Goal: Task Accomplishment & Management: Complete application form

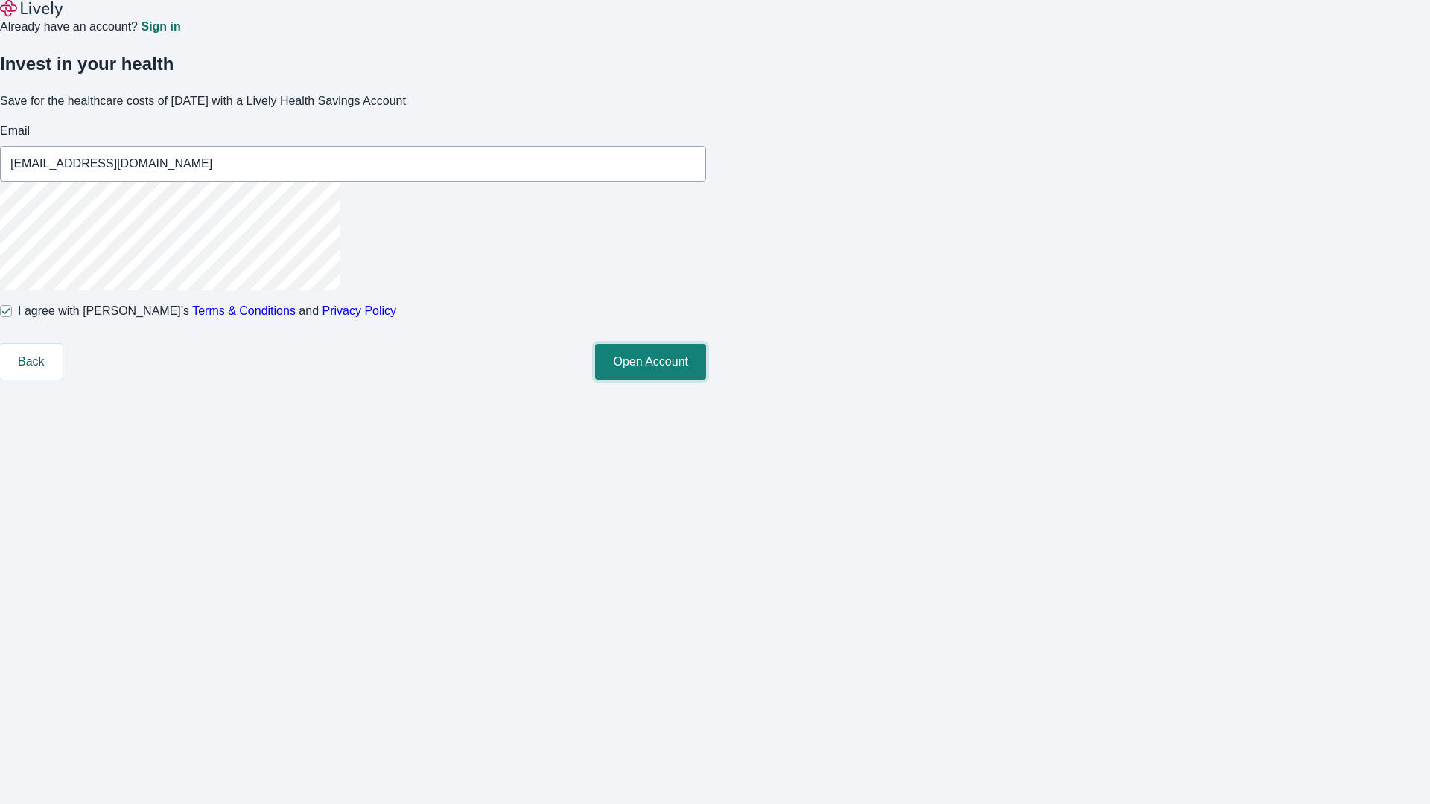
click at [706, 380] on button "Open Account" at bounding box center [650, 362] width 111 height 36
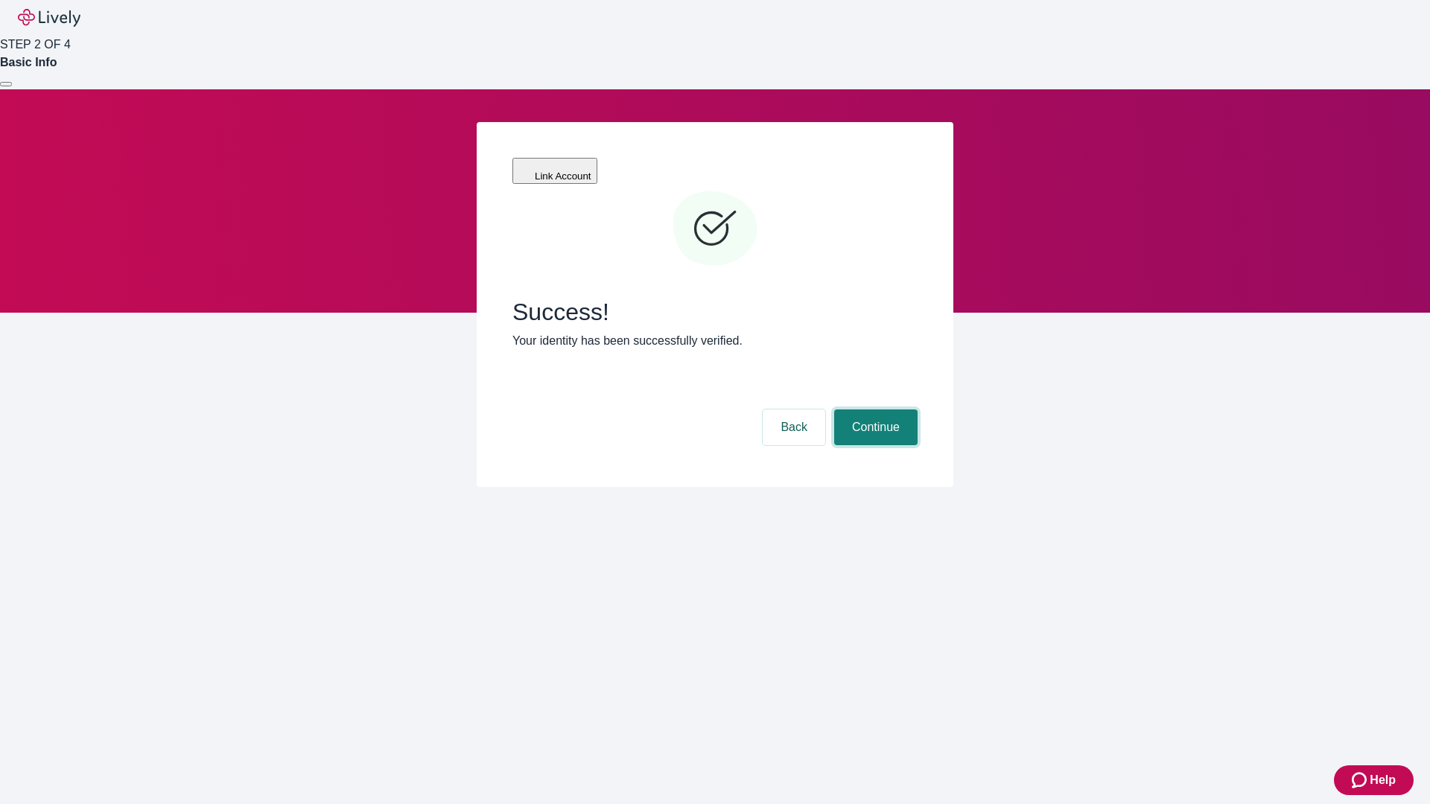
click at [873, 410] on button "Continue" at bounding box center [875, 428] width 83 height 36
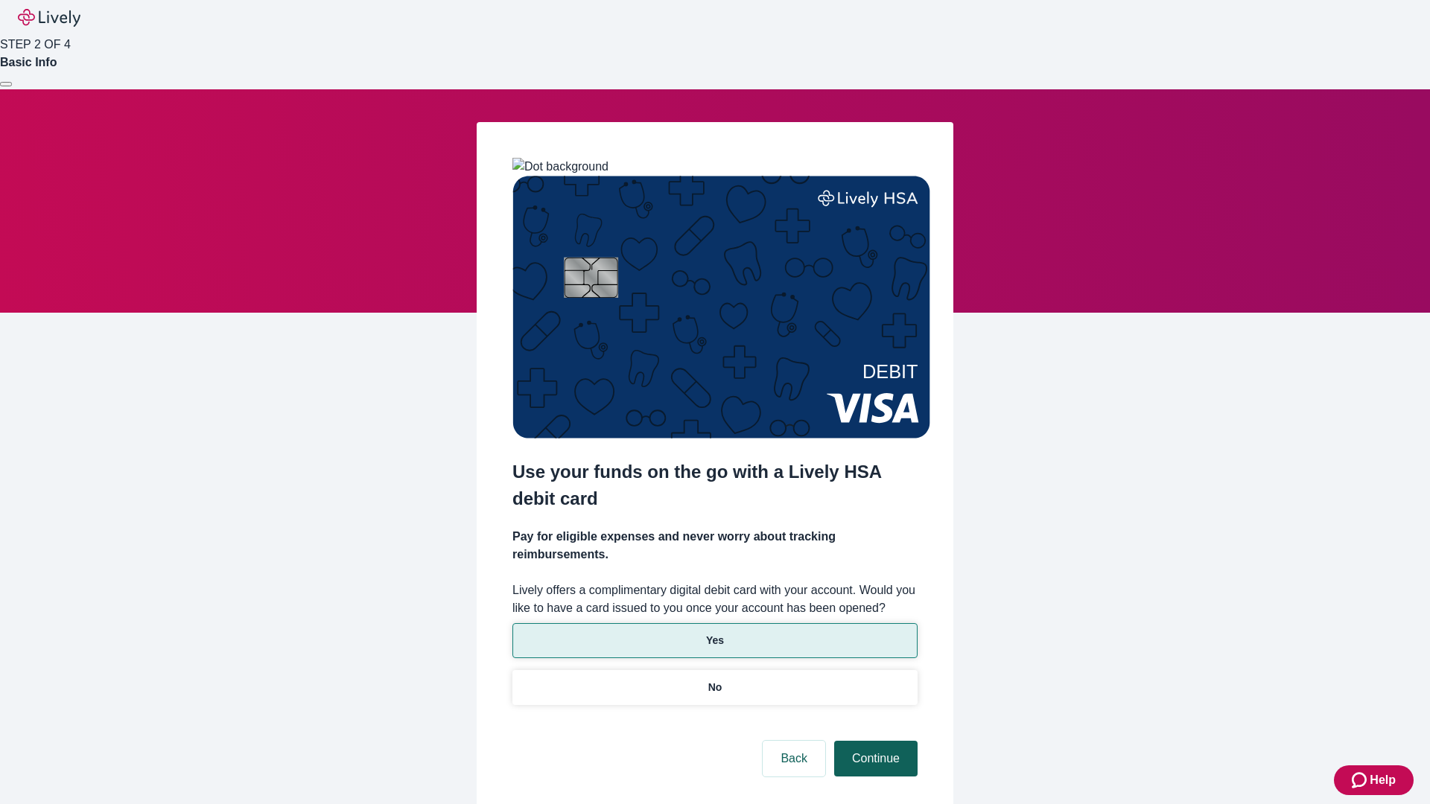
click at [714, 680] on p "No" at bounding box center [715, 688] width 14 height 16
click at [873, 741] on button "Continue" at bounding box center [875, 759] width 83 height 36
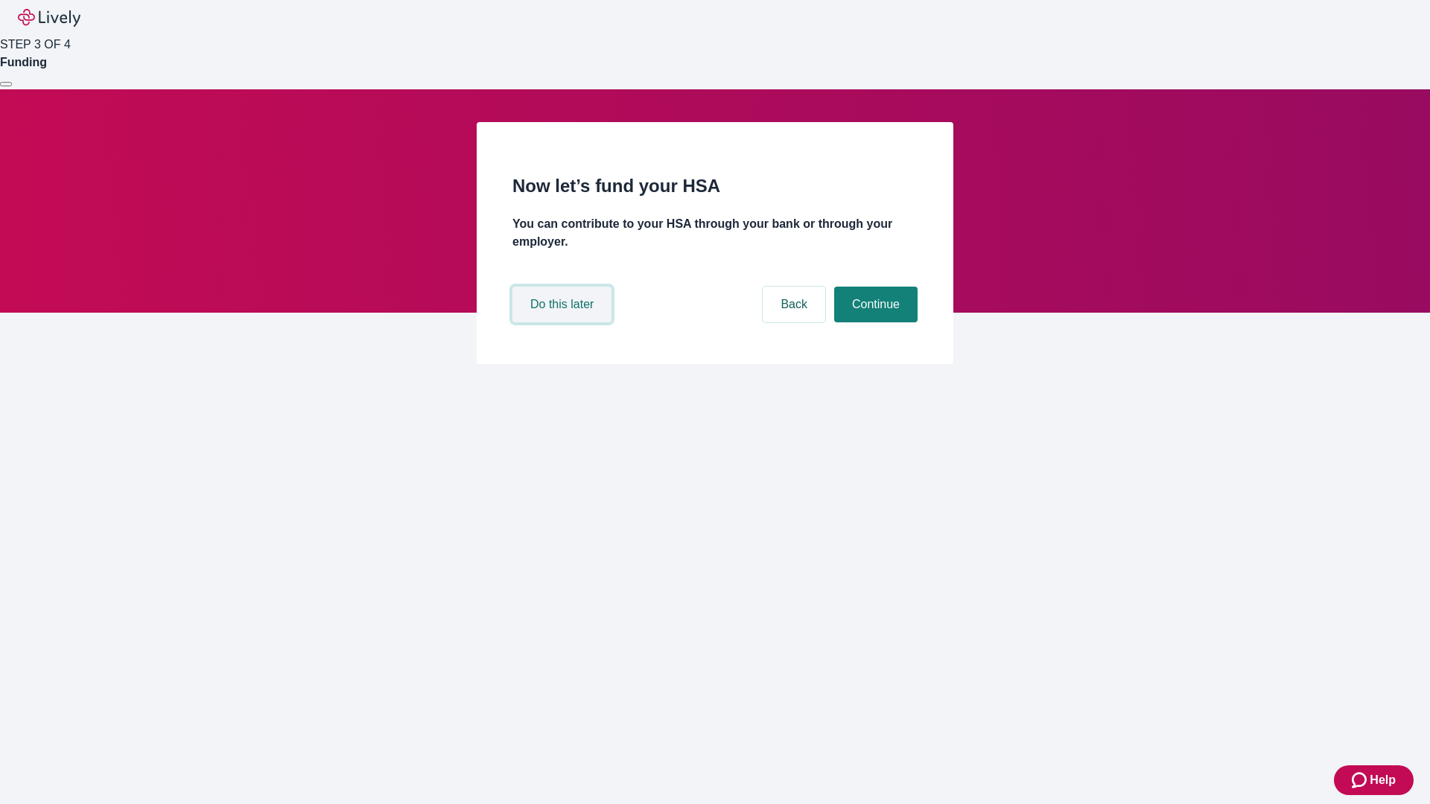
click at [564, 322] on button "Do this later" at bounding box center [561, 305] width 99 height 36
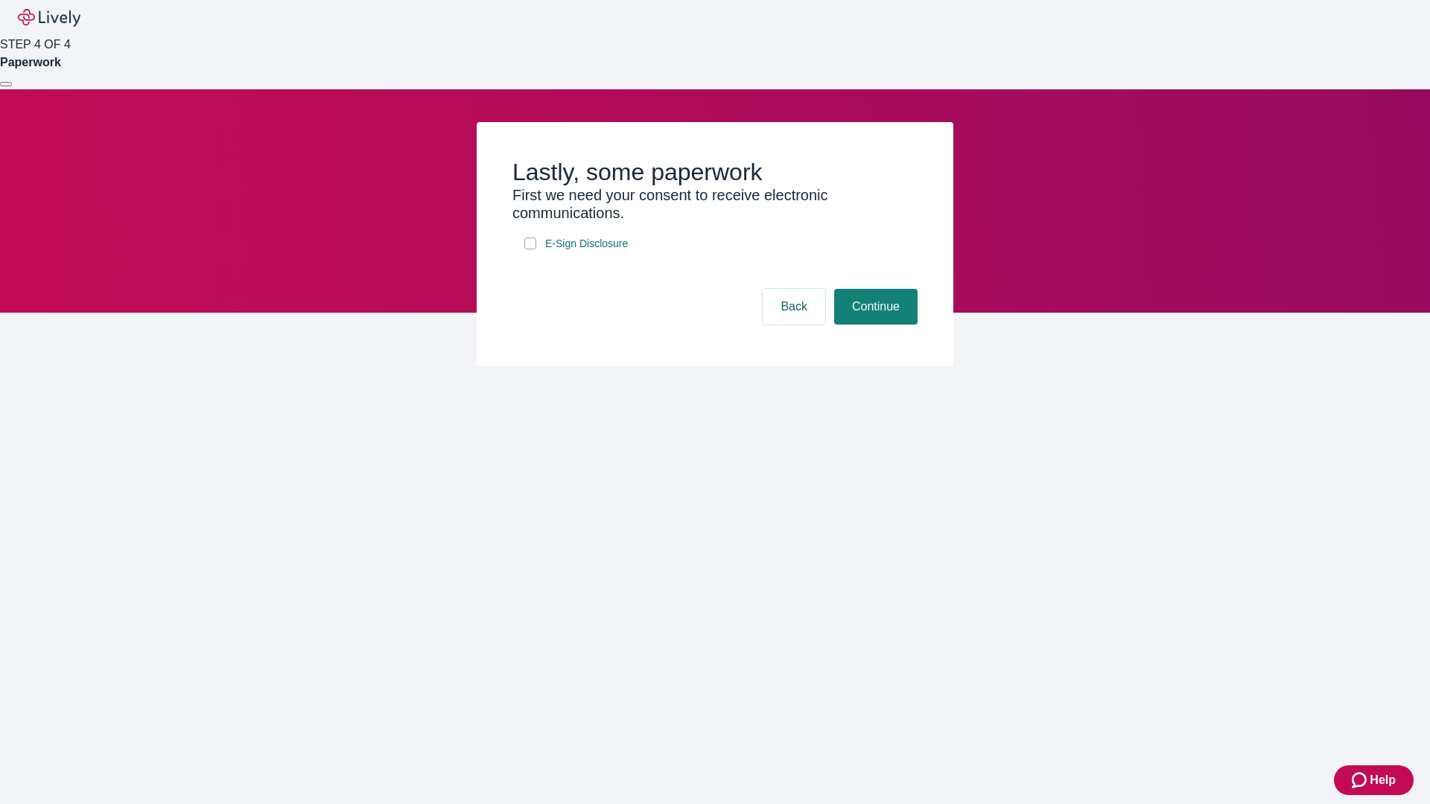
click at [530, 249] on input "E-Sign Disclosure" at bounding box center [530, 244] width 12 height 12
checkbox input "true"
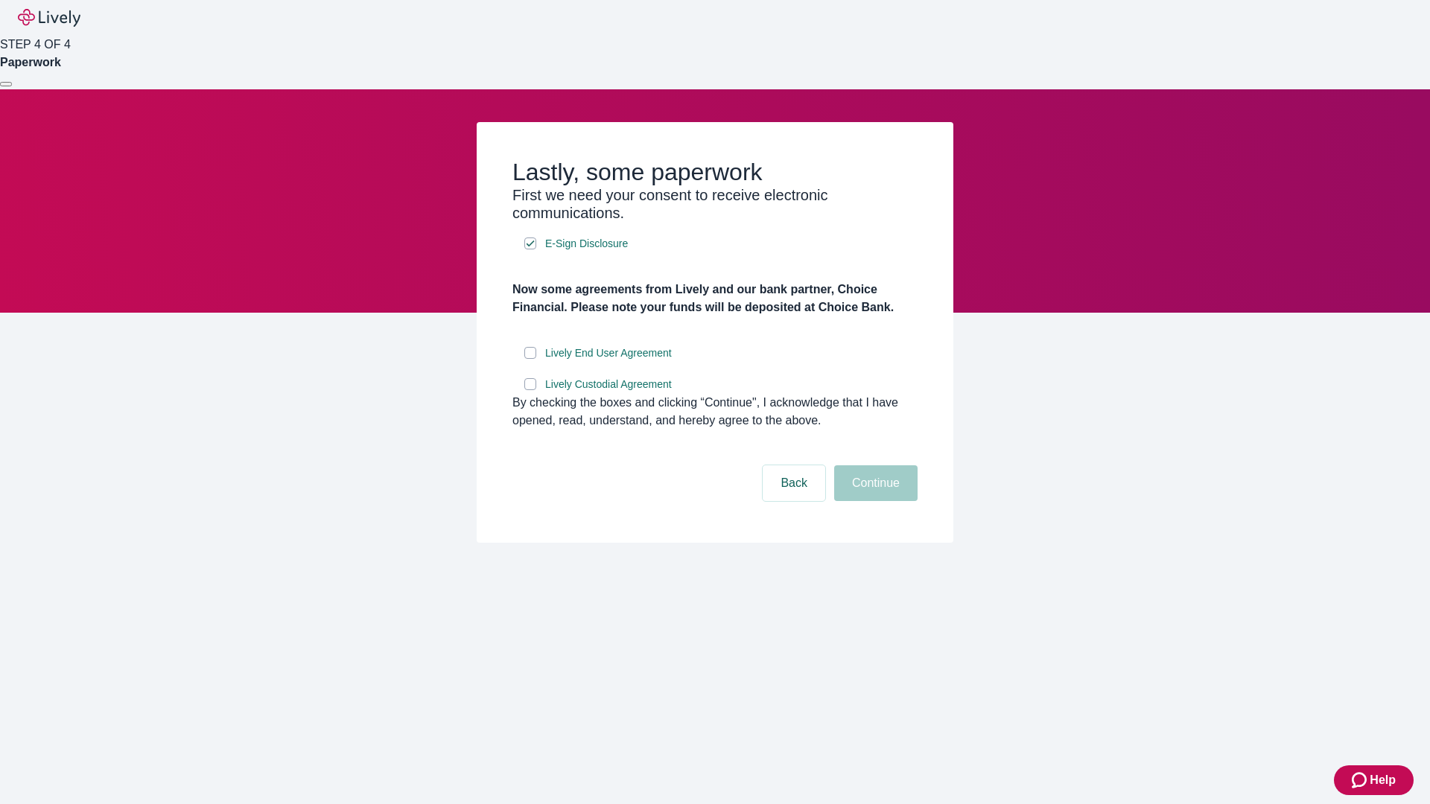
click at [530, 359] on input "Lively End User Agreement" at bounding box center [530, 353] width 12 height 12
checkbox input "true"
click at [530, 390] on input "Lively Custodial Agreement" at bounding box center [530, 384] width 12 height 12
checkbox input "true"
click at [873, 501] on button "Continue" at bounding box center [875, 483] width 83 height 36
